Goal: Task Accomplishment & Management: Use online tool/utility

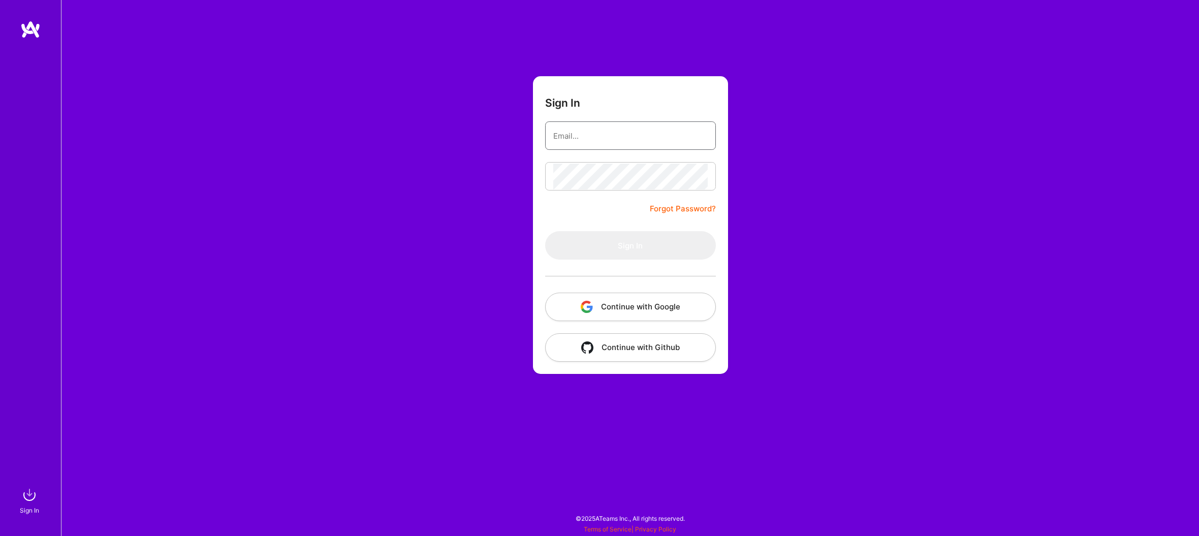
type input "[EMAIL_ADDRESS][DOMAIN_NAME]"
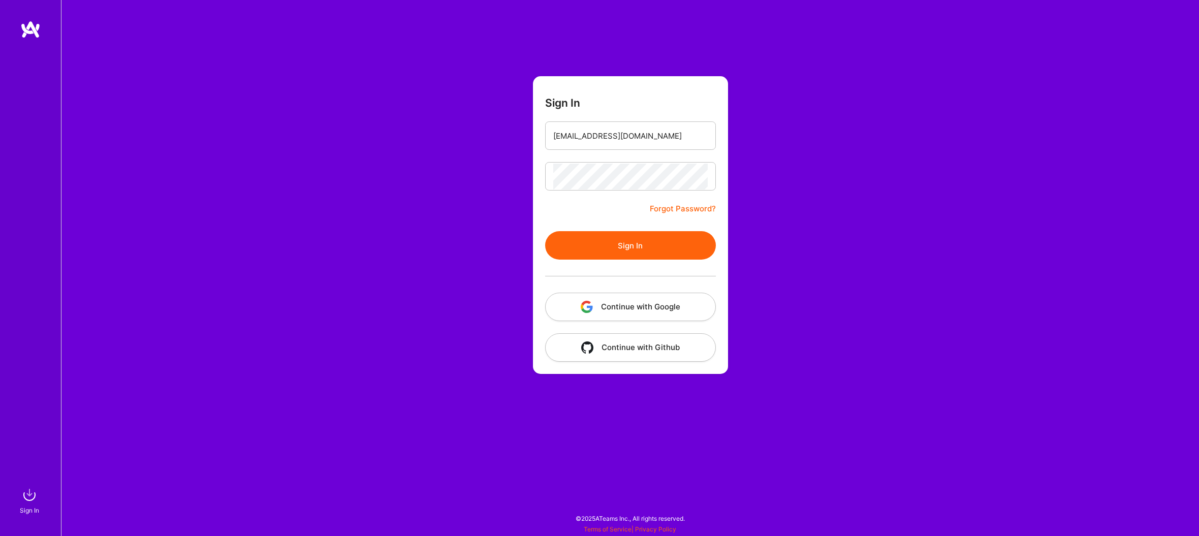
click at [639, 246] on button "Sign In" at bounding box center [630, 245] width 171 height 28
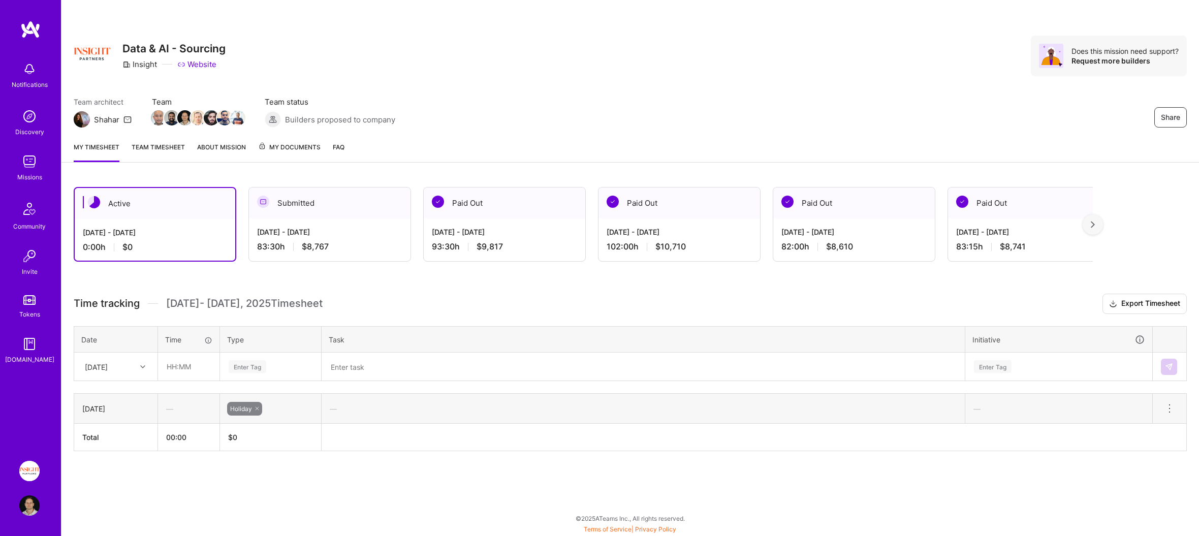
click at [34, 26] on img at bounding box center [30, 29] width 20 height 18
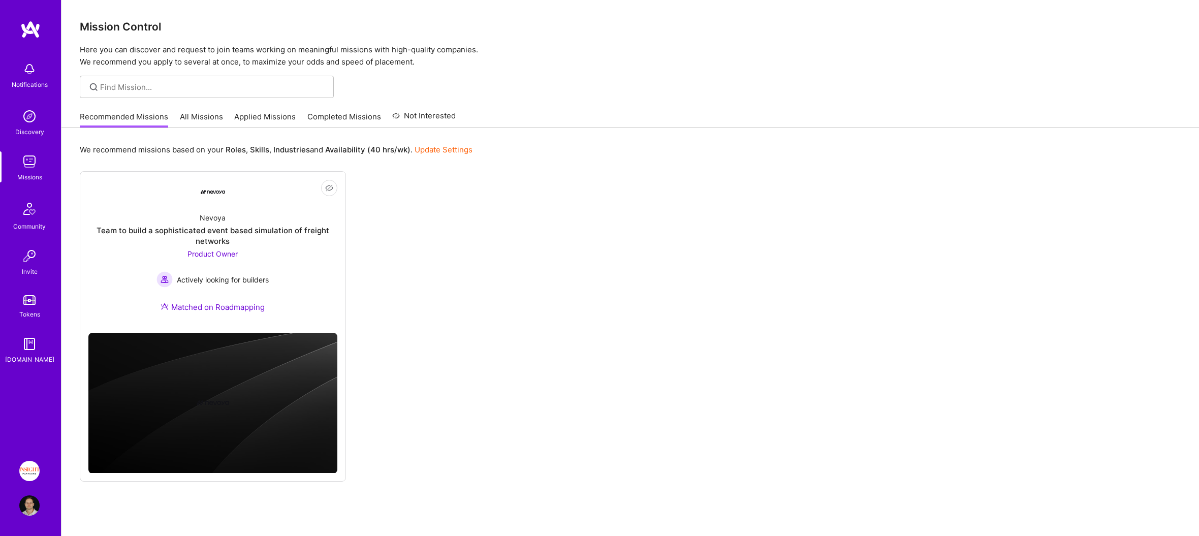
click at [33, 472] on img at bounding box center [29, 471] width 20 height 20
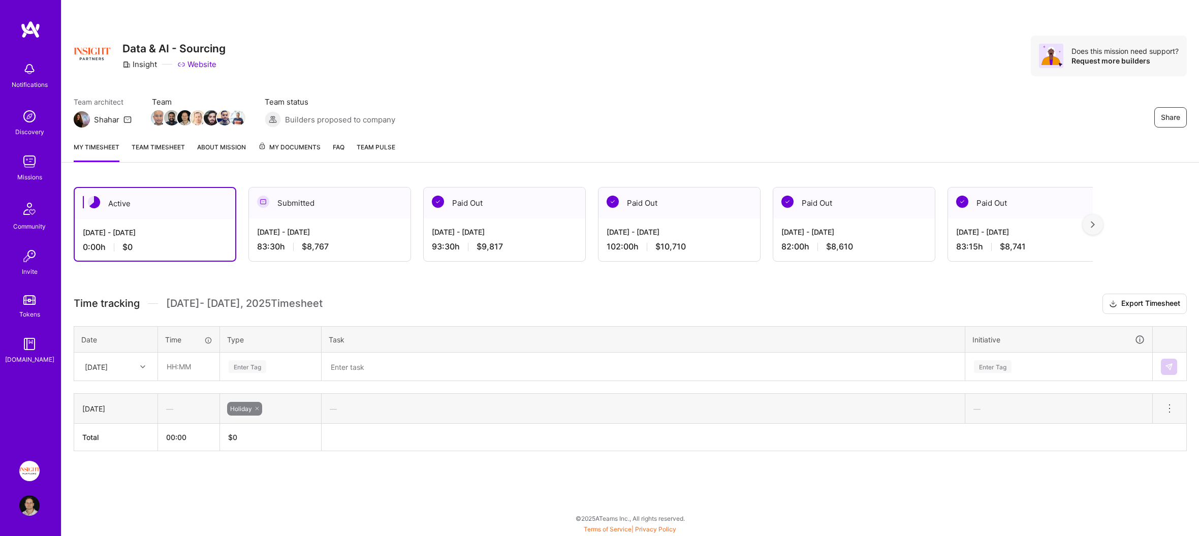
click at [174, 148] on link "Team timesheet" at bounding box center [158, 152] width 53 height 20
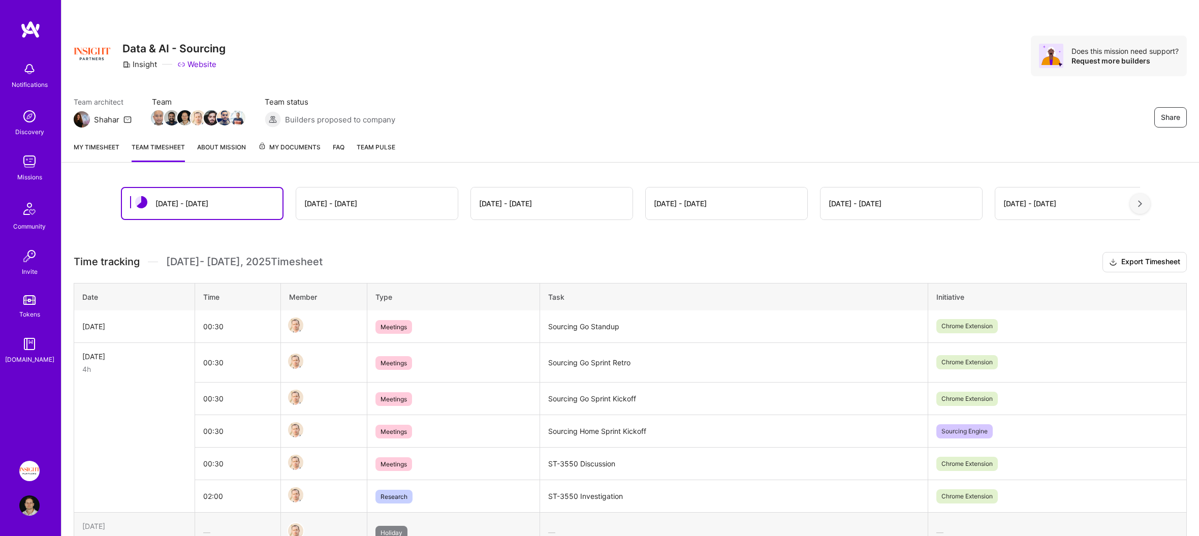
click at [327, 206] on div "[DATE] - [DATE]" at bounding box center [330, 203] width 53 height 11
